Goal: Task Accomplishment & Management: Complete application form

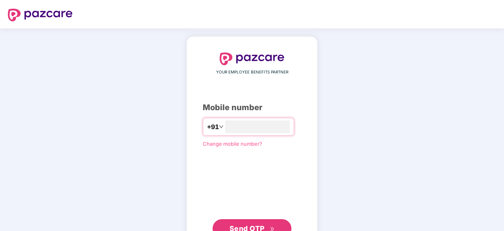
type input "**********"
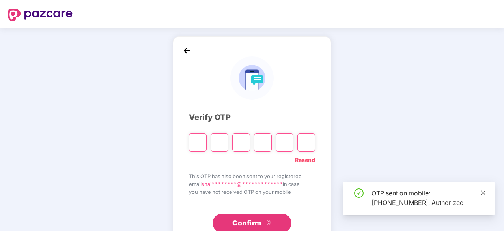
click at [481, 192] on icon "close" at bounding box center [483, 193] width 6 height 6
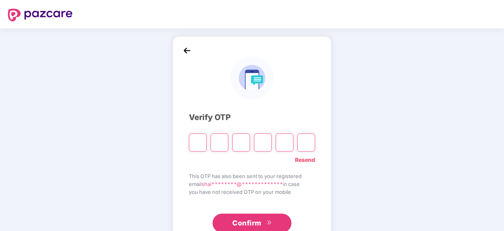
click at [203, 142] on input "Please enter verification code. Digit 1" at bounding box center [198, 142] width 18 height 18
type input "*"
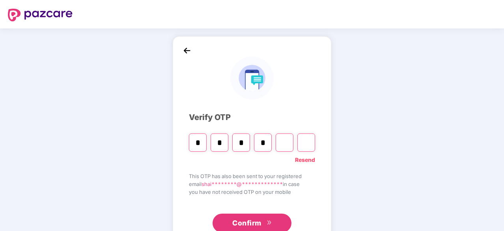
type input "*"
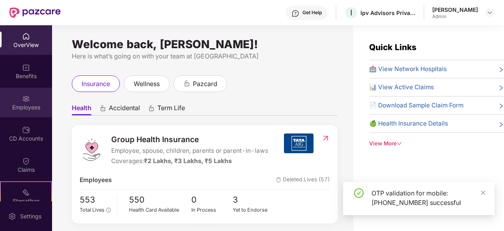
click at [27, 109] on div "Employees" at bounding box center [26, 107] width 52 height 8
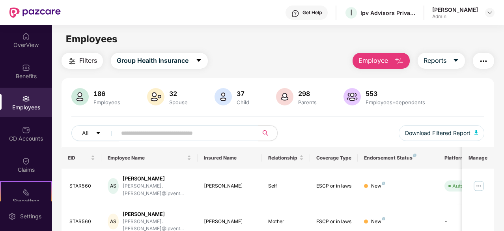
click at [382, 60] on span "Employee" at bounding box center [374, 61] width 30 height 10
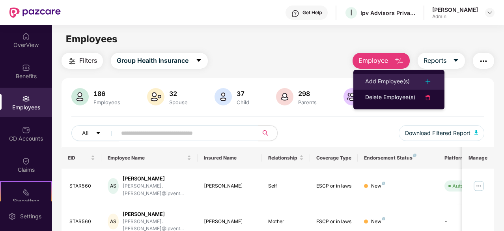
click at [381, 79] on div "Add Employee(s)" at bounding box center [387, 81] width 45 height 9
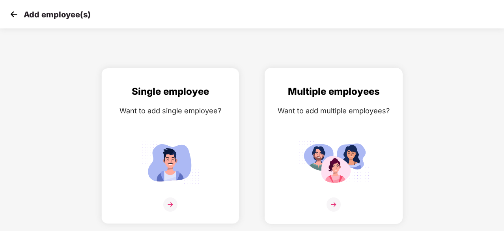
click at [333, 205] on img at bounding box center [334, 204] width 14 height 14
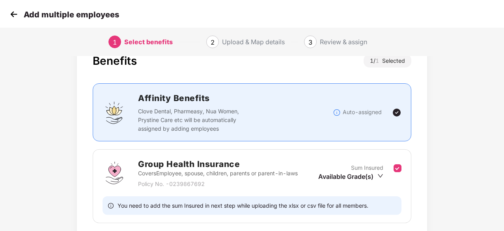
scroll to position [39, 0]
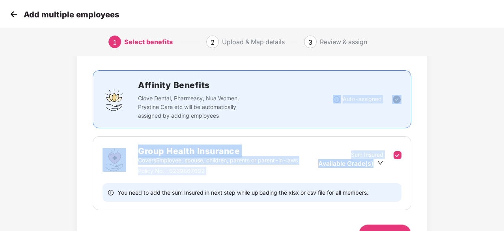
drag, startPoint x: 503, startPoint y: 123, endPoint x: 504, endPoint y: 176, distance: 53.7
click at [504, 176] on html "Add multiple employees 1 Select benefits 2 Upload & Map details 3 Review & assi…" at bounding box center [252, 76] width 504 height 231
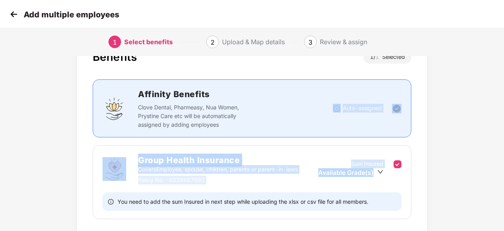
scroll to position [86, 1]
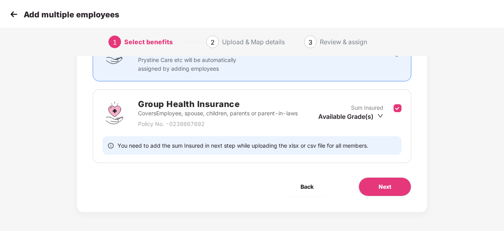
click at [143, 192] on div "Back Next" at bounding box center [252, 186] width 344 height 19
click at [387, 187] on span "Next" at bounding box center [385, 186] width 13 height 9
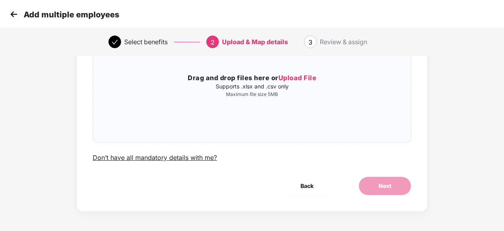
scroll to position [0, 1]
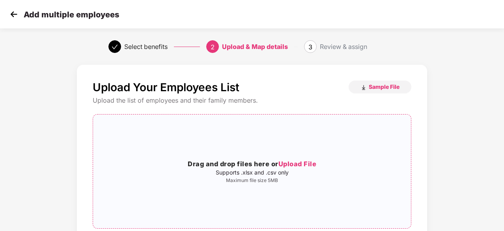
click at [296, 166] on span "Upload File" at bounding box center [297, 164] width 38 height 8
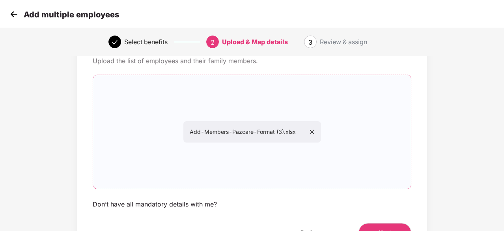
scroll to position [86, 1]
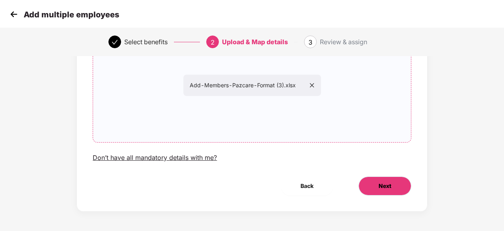
click at [392, 190] on button "Next" at bounding box center [385, 185] width 53 height 19
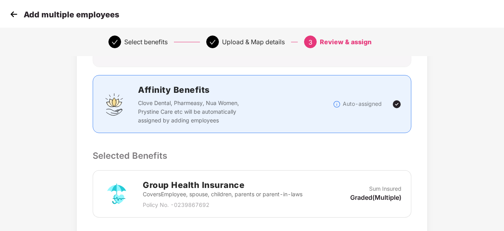
scroll to position [0, 1]
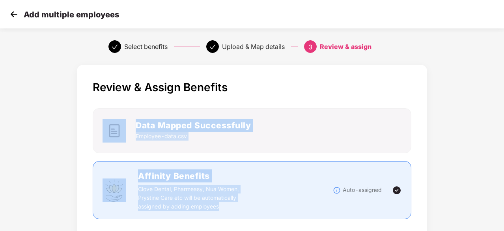
drag, startPoint x: 503, startPoint y: 64, endPoint x: 505, endPoint y: 172, distance: 108.9
click at [504, 172] on html "Add multiple employees Select benefits Upload & Map details 3 Review & assign R…" at bounding box center [252, 115] width 504 height 231
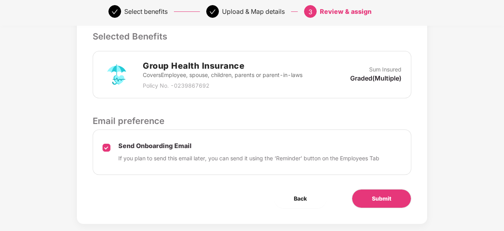
scroll to position [217, 1]
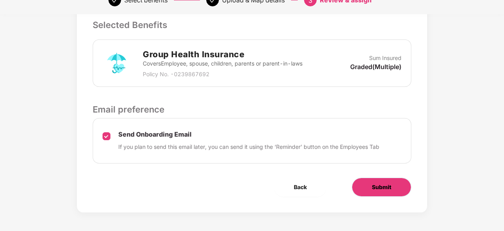
click at [384, 183] on span "Submit" at bounding box center [381, 187] width 19 height 9
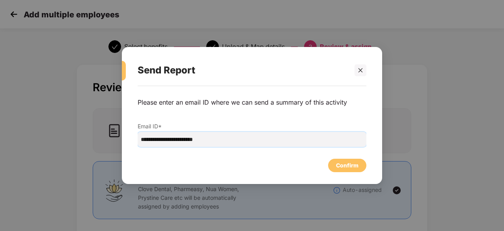
drag, startPoint x: 211, startPoint y: 141, endPoint x: 50, endPoint y: 141, distance: 160.2
click at [50, 141] on div "**********" at bounding box center [252, 115] width 504 height 231
paste input "email"
type input "**********"
click at [350, 166] on div "Confirm" at bounding box center [347, 165] width 22 height 9
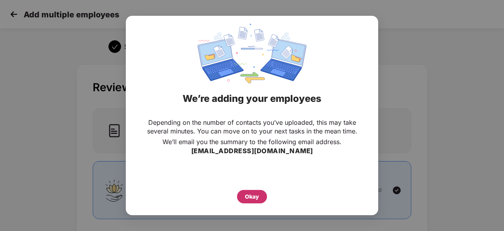
click at [256, 198] on div "Okay" at bounding box center [252, 196] width 14 height 9
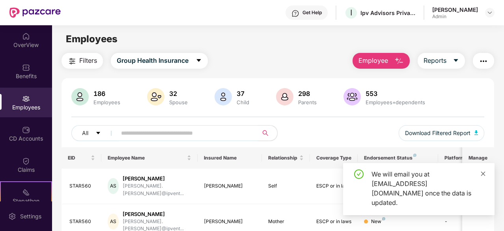
click at [484, 176] on icon "close" at bounding box center [483, 174] width 6 height 6
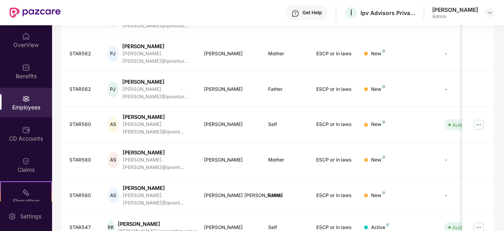
scroll to position [252, 0]
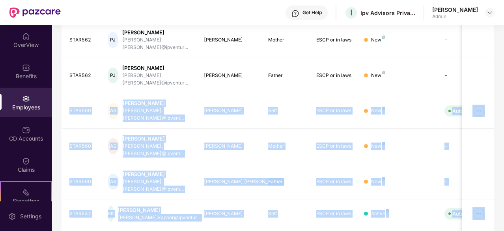
drag, startPoint x: 502, startPoint y: 181, endPoint x: 503, endPoint y: 58, distance: 122.7
click at [503, 58] on div "Filters Group Health Insurance Employee Reports 188 Employees 32 Spouse 37 Chil…" at bounding box center [278, 43] width 452 height 485
click at [327, 178] on div "ESCP or in laws" at bounding box center [334, 181] width 36 height 7
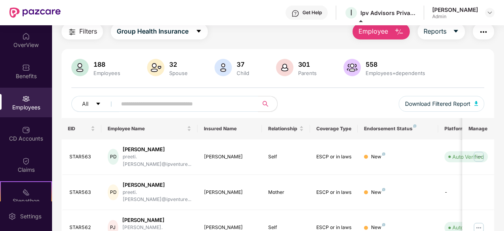
scroll to position [0, 0]
